Goal: Task Accomplishment & Management: Manage account settings

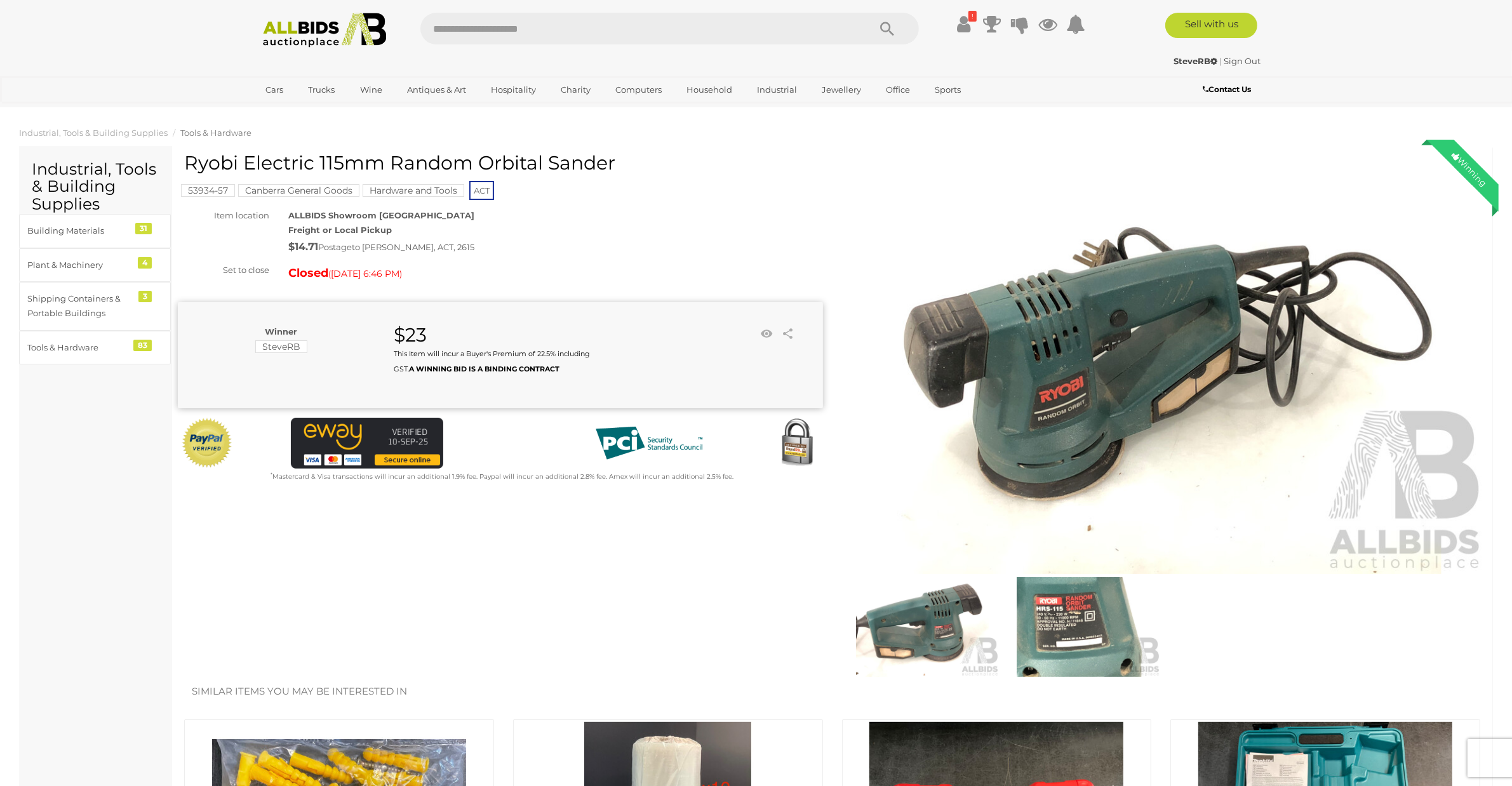
click at [311, 34] on img at bounding box center [324, 30] width 138 height 35
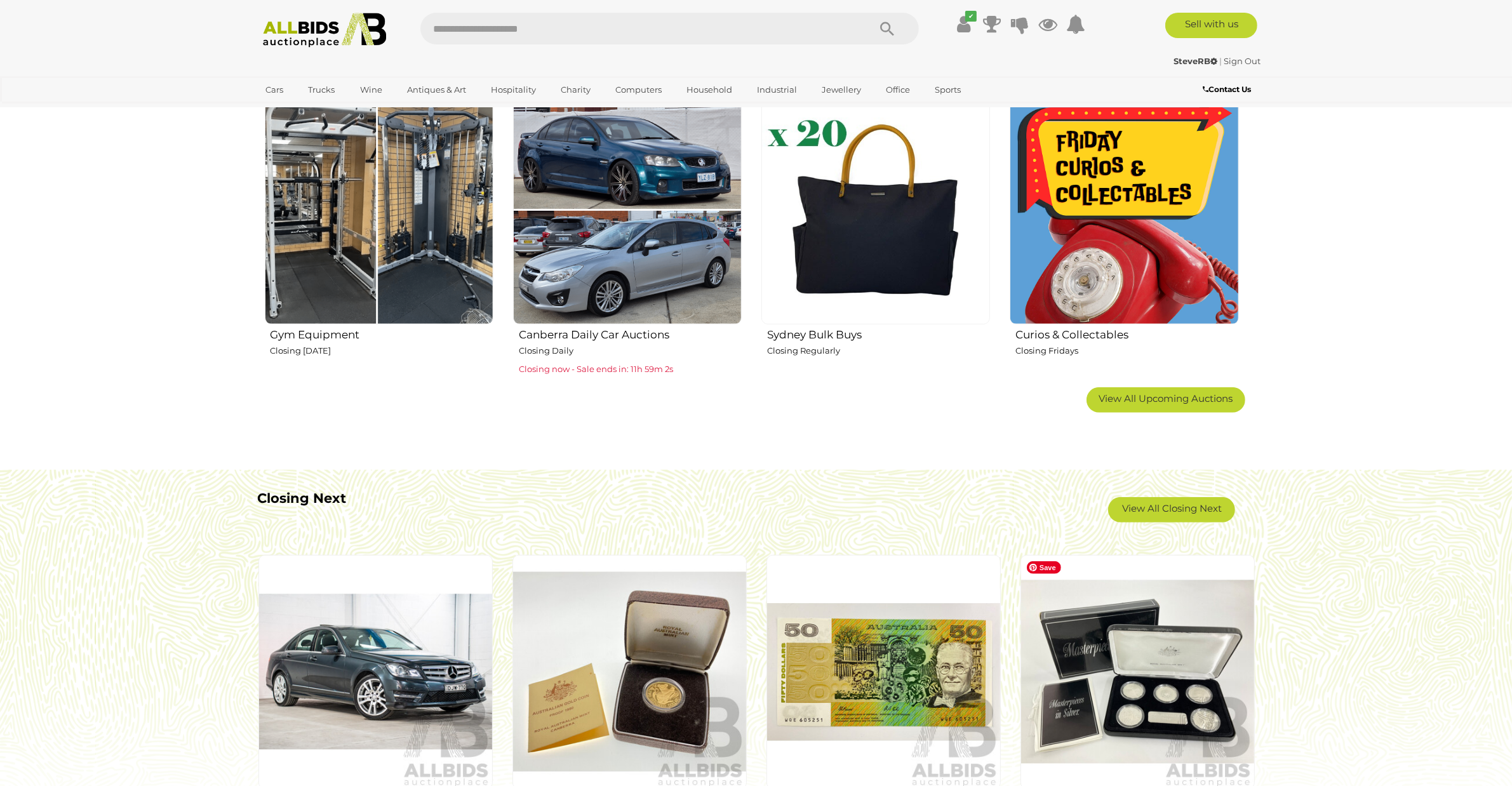
scroll to position [794, 0]
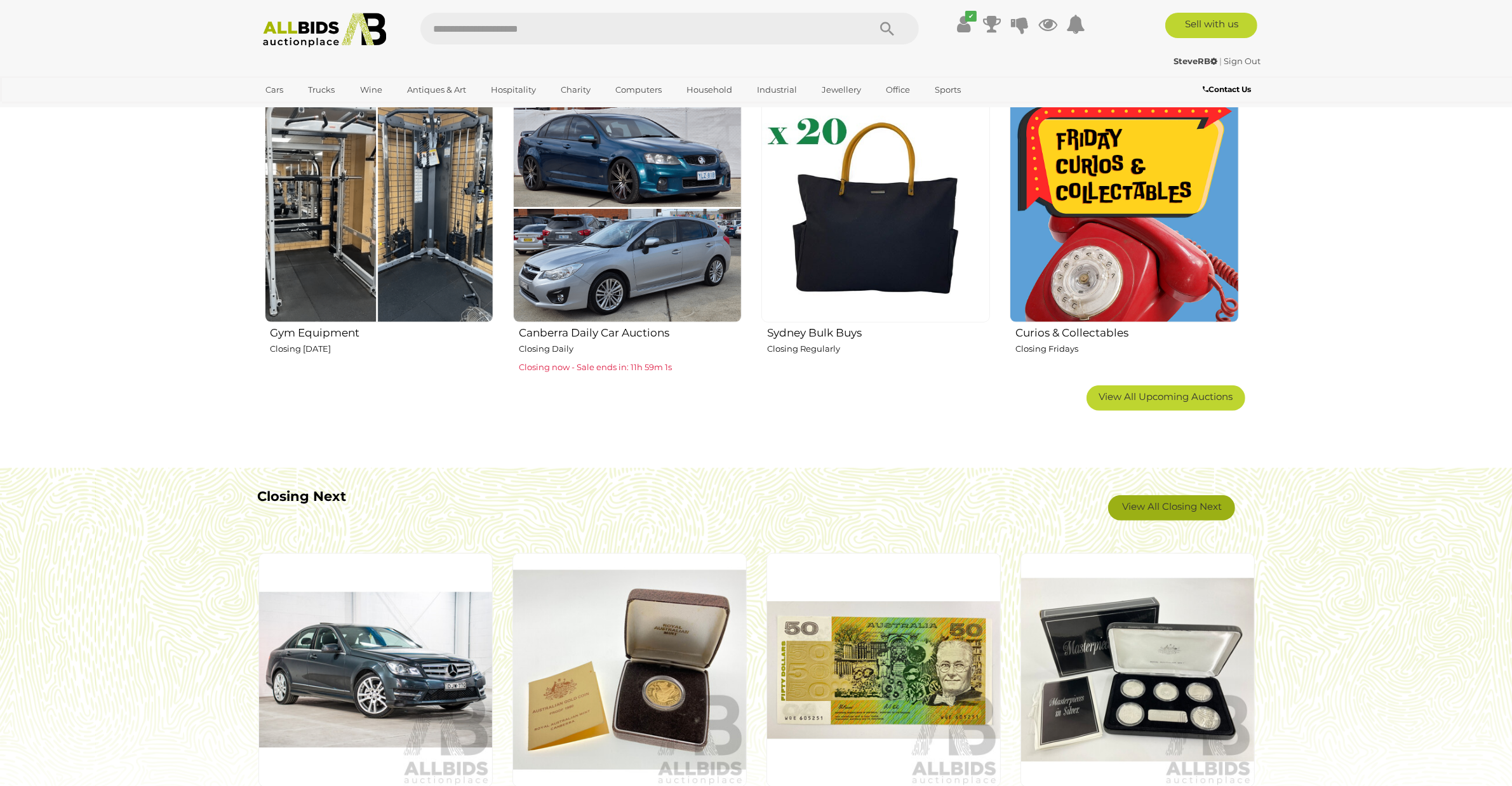
click at [1159, 509] on link "View All Closing Next" at bounding box center [1171, 507] width 127 height 25
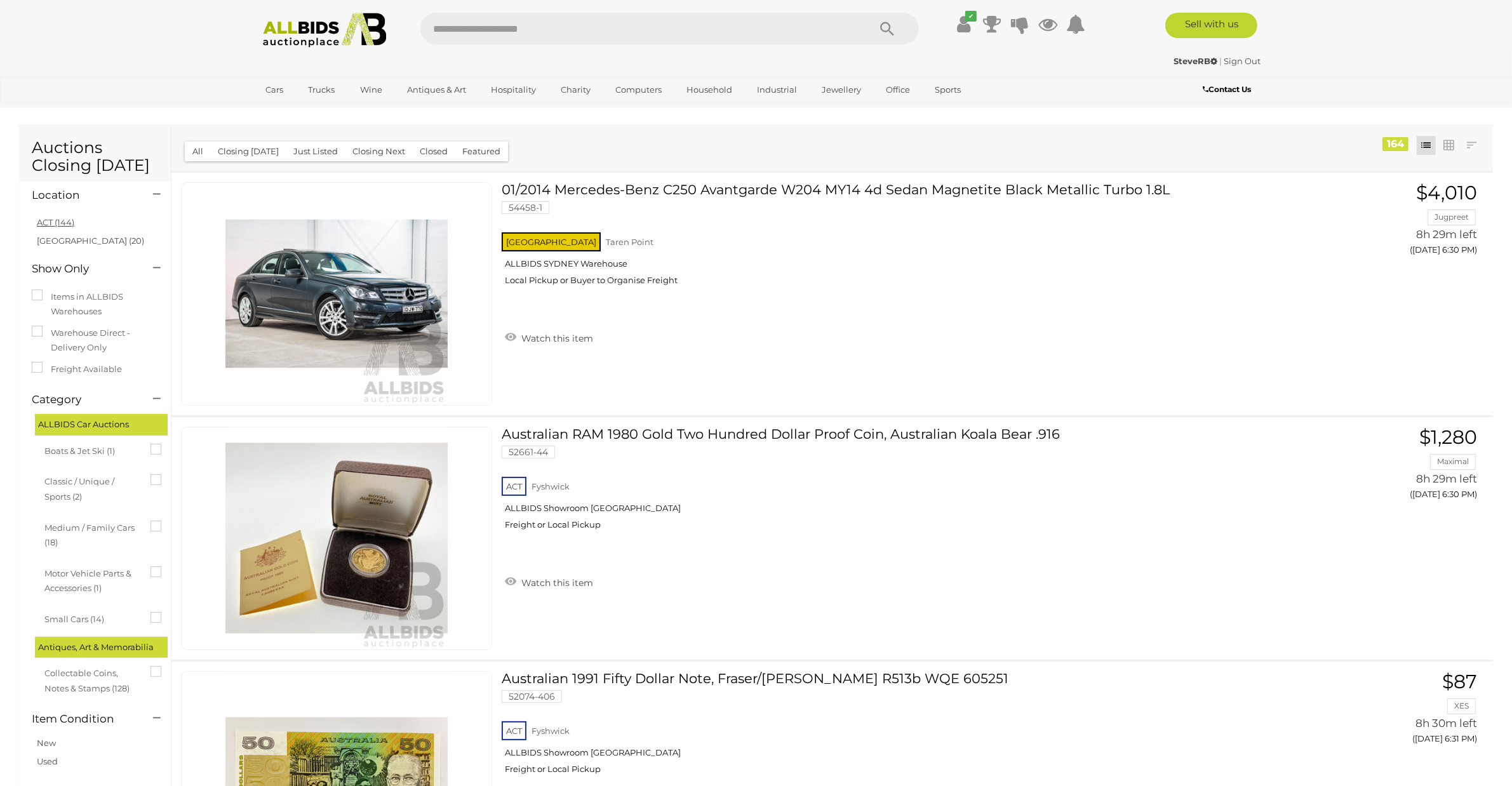
click at [44, 224] on link "ACT (144)" at bounding box center [55, 223] width 37 height 10
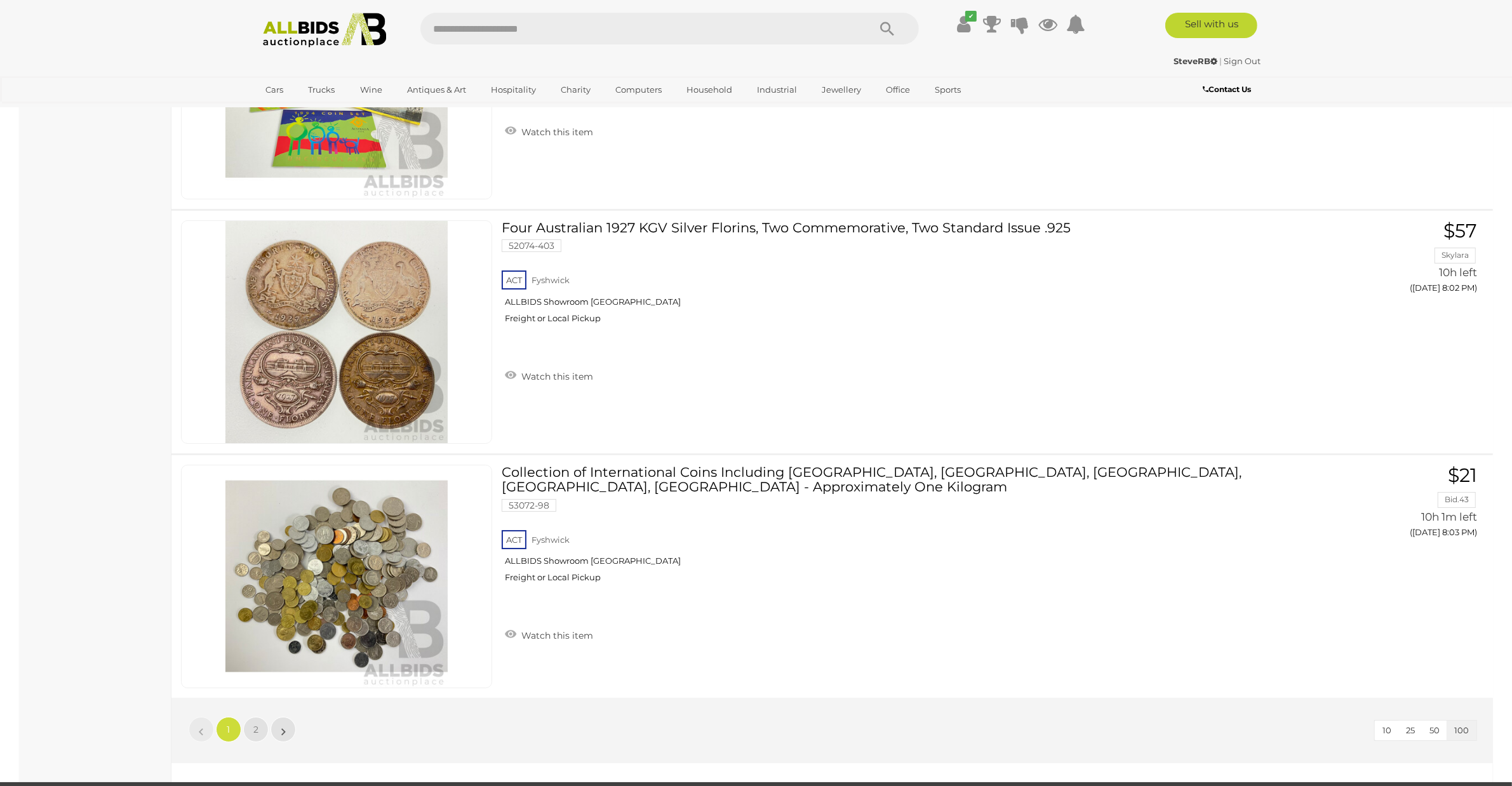
scroll to position [24040, 0]
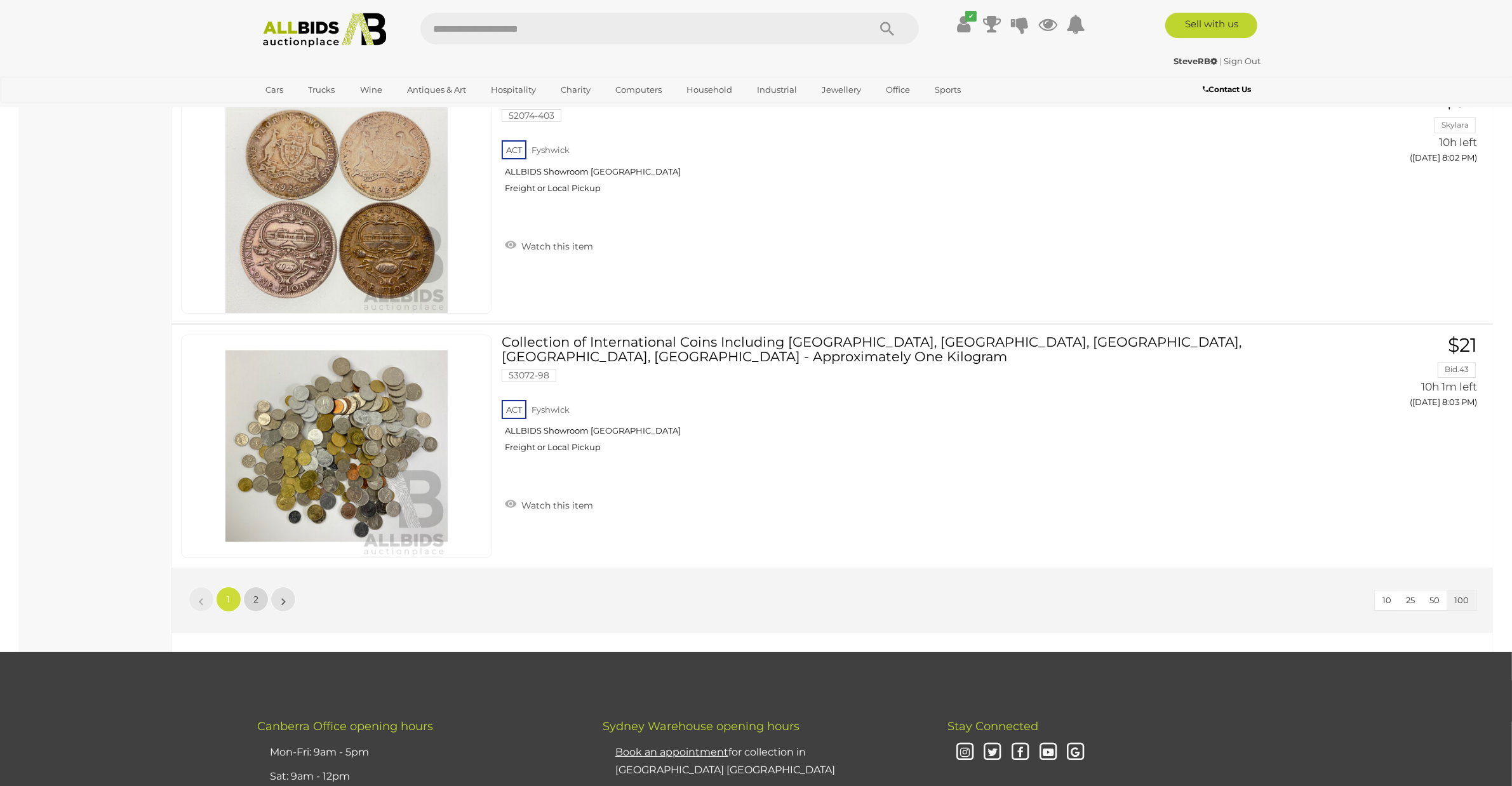
click at [258, 601] on span "2" at bounding box center [256, 599] width 5 height 11
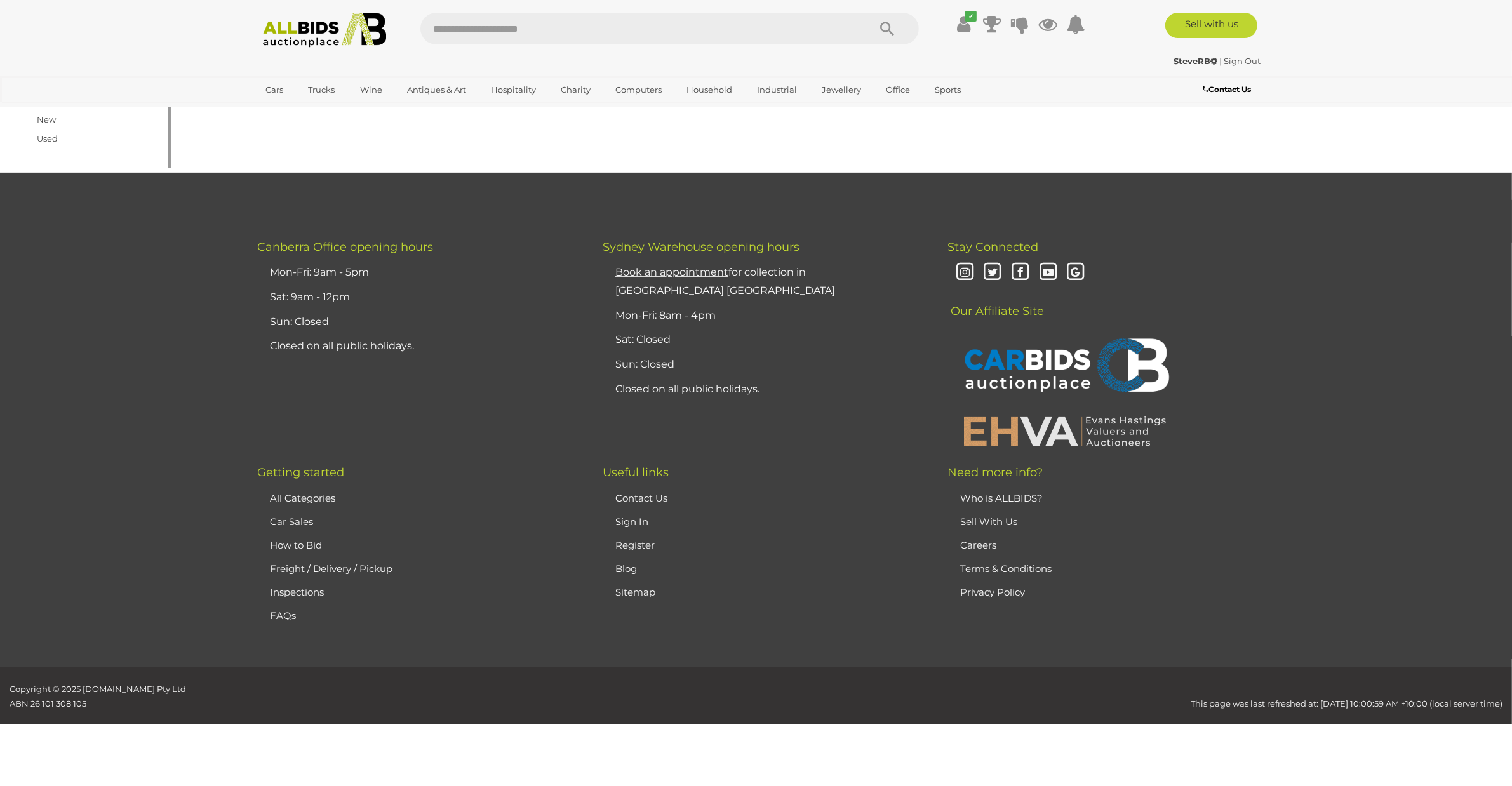
scroll to position [44, 0]
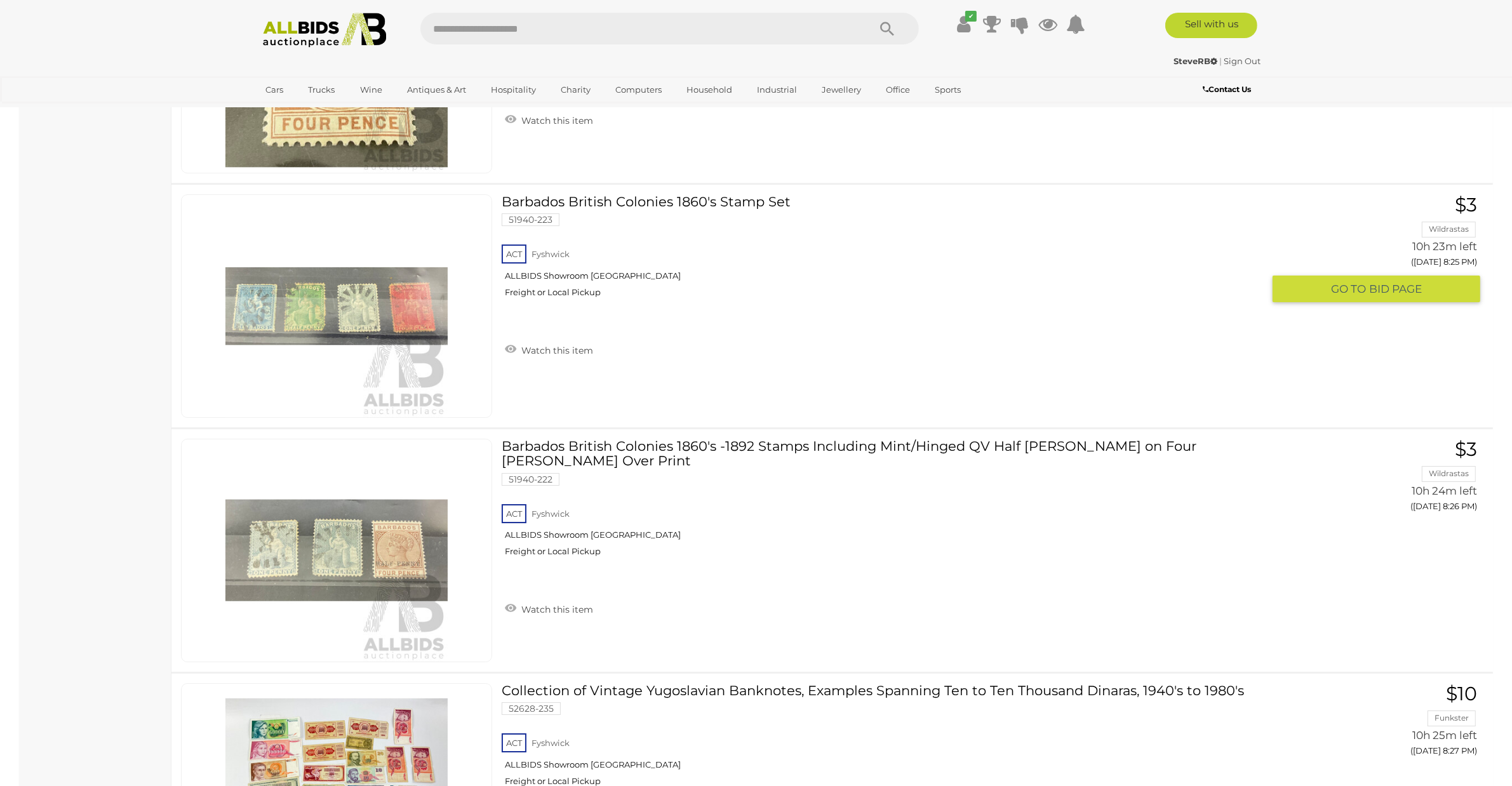
scroll to position [5043, 0]
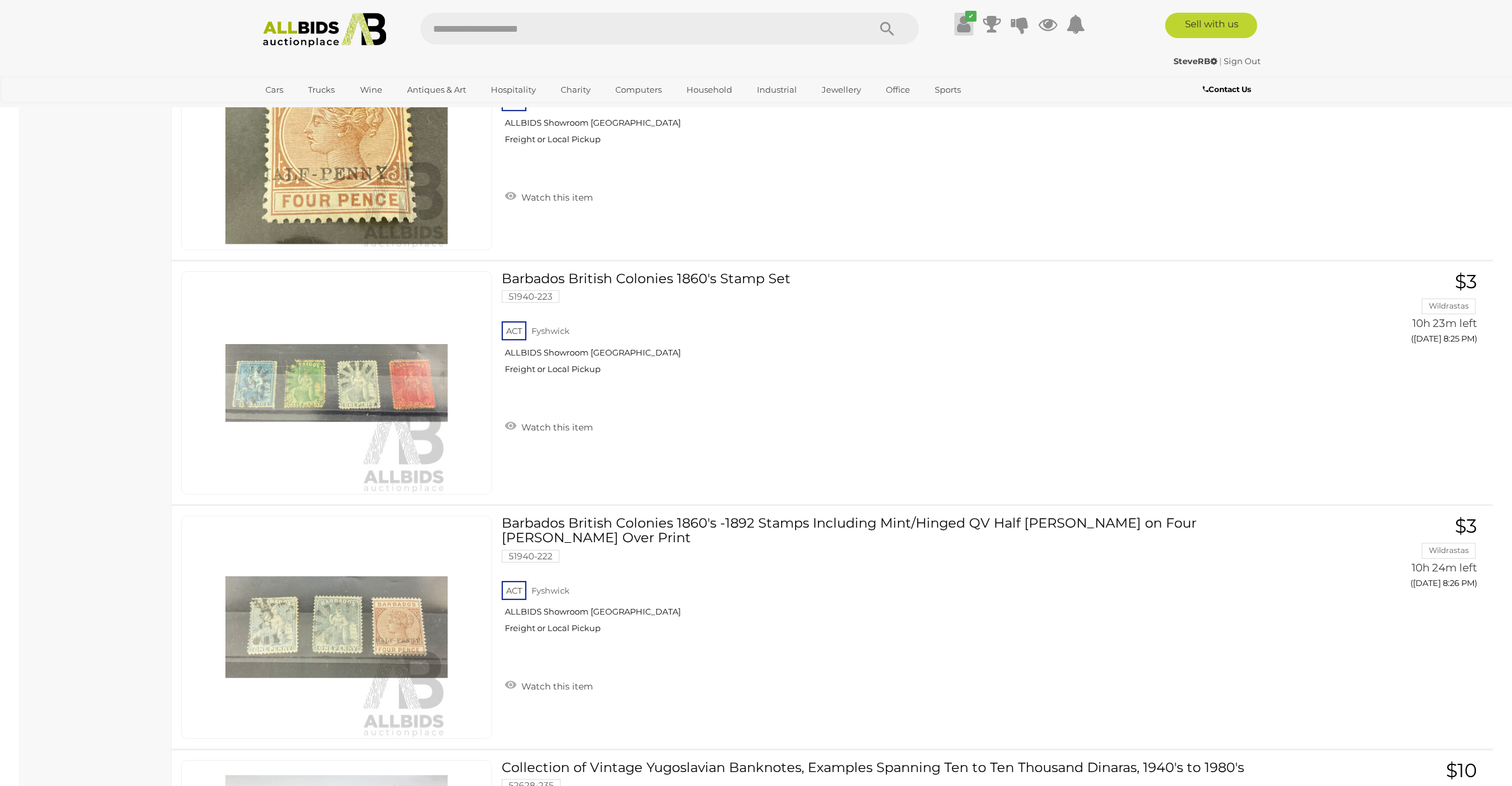
click at [967, 25] on icon at bounding box center [963, 24] width 13 height 22
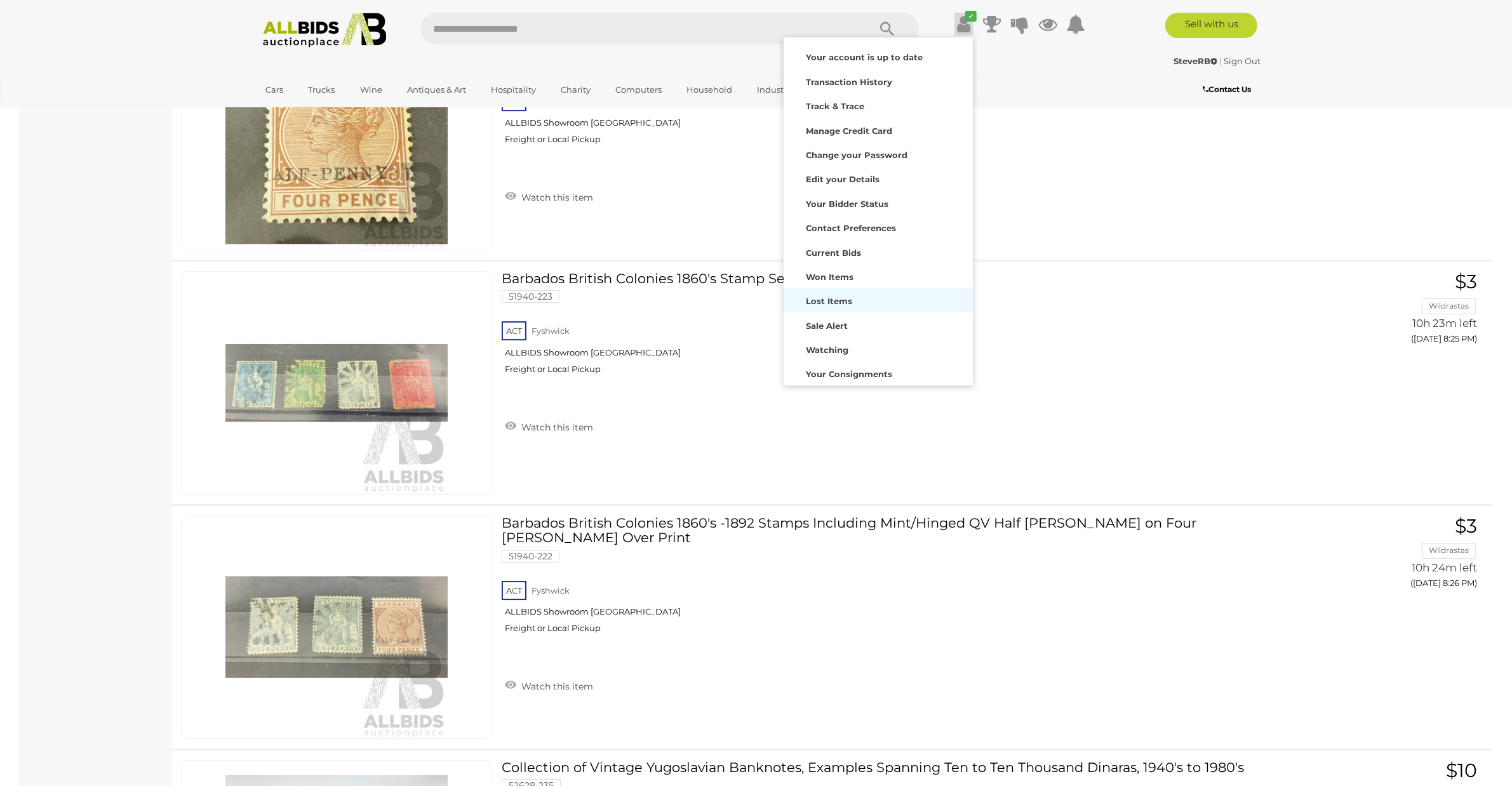
click at [840, 293] on div "Lost Items" at bounding box center [878, 299] width 183 height 18
